Goal: Information Seeking & Learning: Learn about a topic

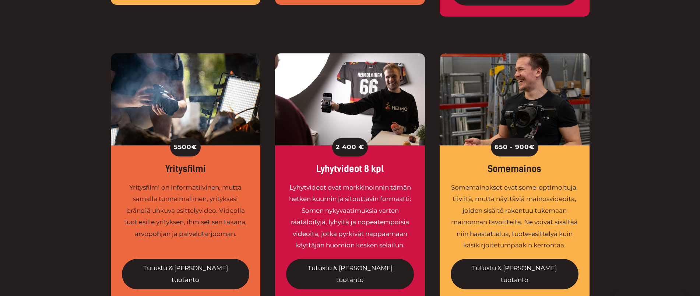
scroll to position [561, 0]
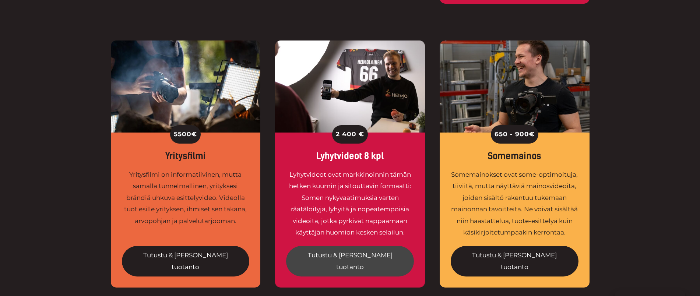
click at [368, 246] on link "Tutustu & [PERSON_NAME] tuotanto" at bounding box center [350, 261] width 128 height 31
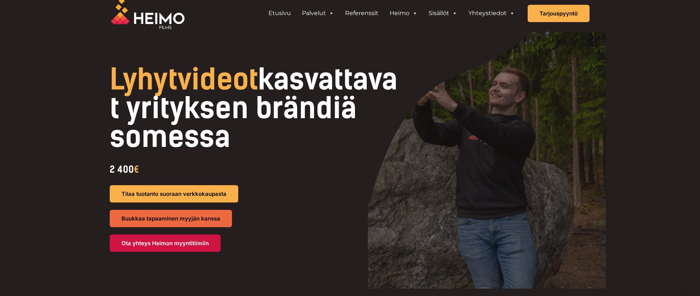
scroll to position [9, 0]
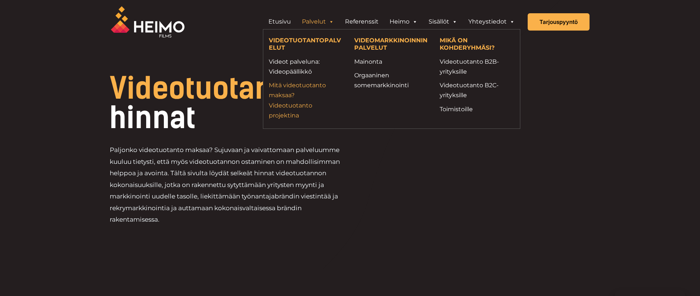
click at [285, 109] on link "Mitä videotuotanto maksaa? Videotuotanto projektina" at bounding box center [306, 100] width 74 height 40
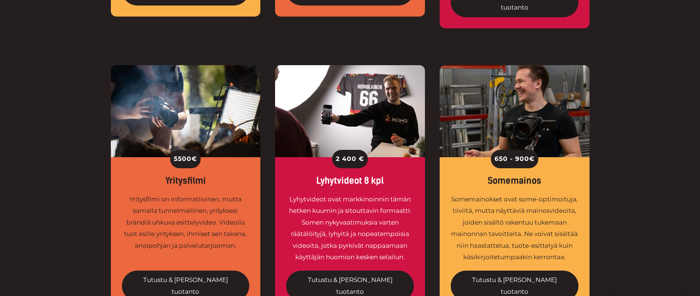
scroll to position [538, 0]
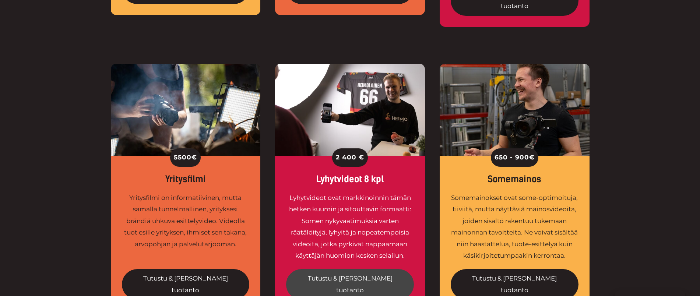
click at [355, 269] on link "Tutustu & [PERSON_NAME] tuotanto" at bounding box center [350, 284] width 128 height 31
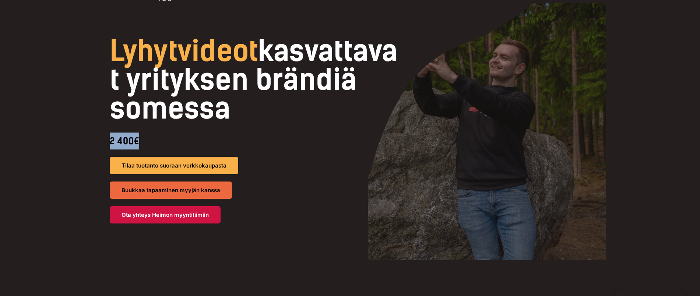
drag, startPoint x: 102, startPoint y: 135, endPoint x: 150, endPoint y: 141, distance: 47.5
click at [150, 141] on div "Lyhytvideot kasvattavat yrityksen brändiä somessa 2 400 € Tilaa tuotanto suoraa…" at bounding box center [350, 130] width 501 height 187
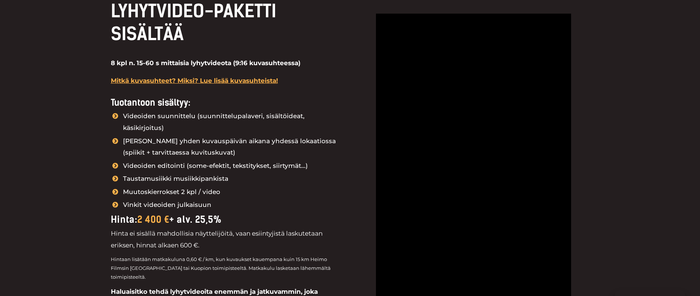
scroll to position [853, 0]
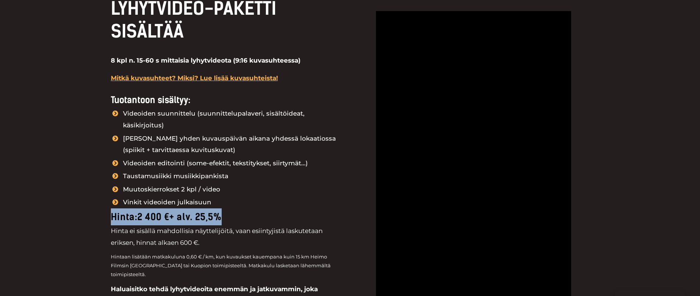
drag, startPoint x: 226, startPoint y: 204, endPoint x: 91, endPoint y: 201, distance: 135.2
click at [91, 201] on div "kahdeksan videon kokonaisuus LYHYTVIDEO-PAKETTI SISÄLTÄÄ 8 kpl n. 15-60 s mitta…" at bounding box center [350, 192] width 700 height 481
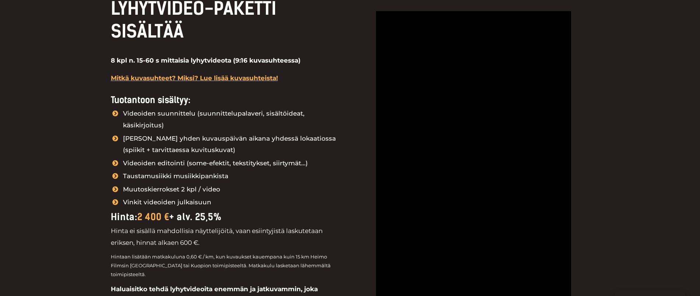
click at [115, 64] on p "8 kpl n. 15-60 s mittaisia lyhytvideota (9:16 kuvasuhteessa)" at bounding box center [227, 61] width 232 height 12
